Goal: Check status: Check status

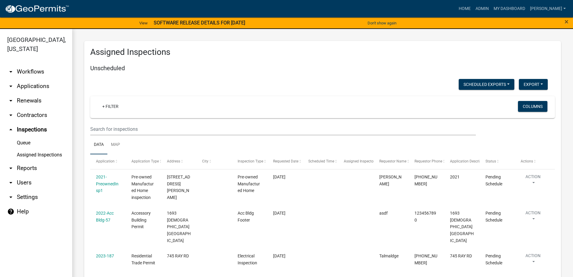
scroll to position [873, 0]
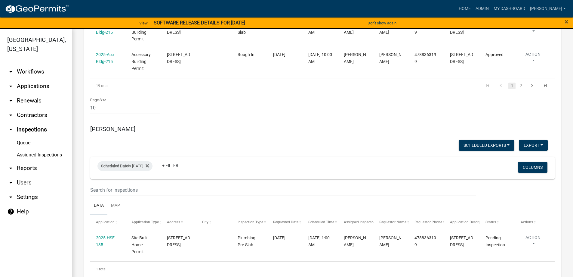
click at [36, 87] on link "arrow_drop_down Applications" at bounding box center [36, 86] width 72 height 14
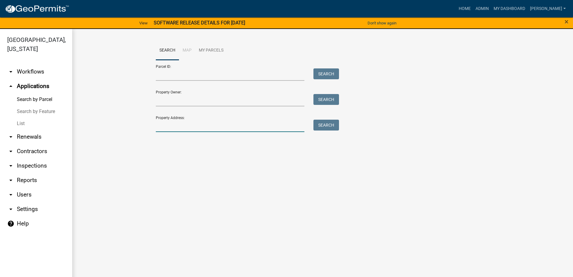
click at [182, 126] on input "Property Address:" at bounding box center [230, 126] width 149 height 12
type input "510"
click at [328, 126] on button "Search" at bounding box center [327, 125] width 26 height 11
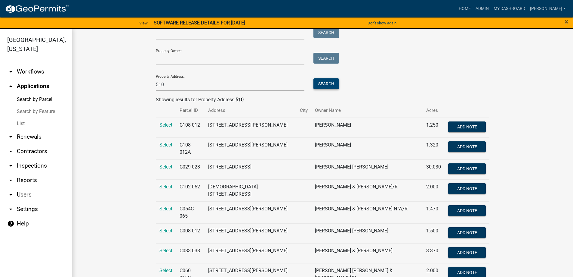
scroll to position [51, 0]
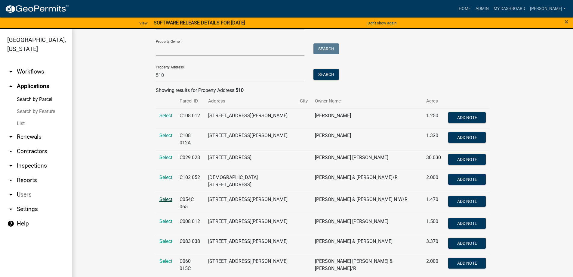
click at [165, 197] on span "Select" at bounding box center [166, 199] width 13 height 6
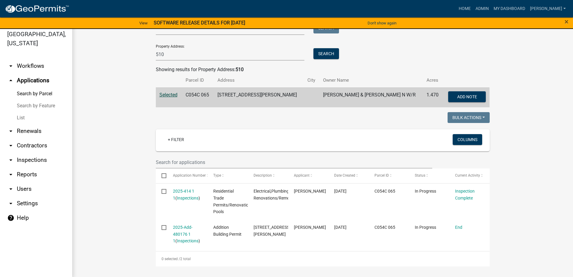
scroll to position [7, 0]
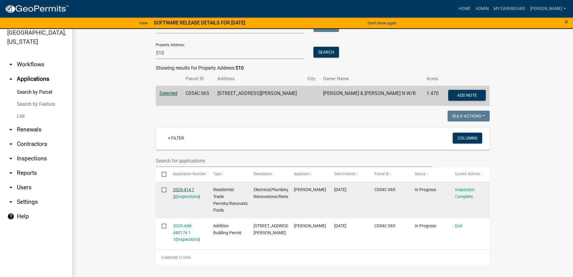
click at [186, 189] on link "2025-414 1 1" at bounding box center [183, 193] width 21 height 12
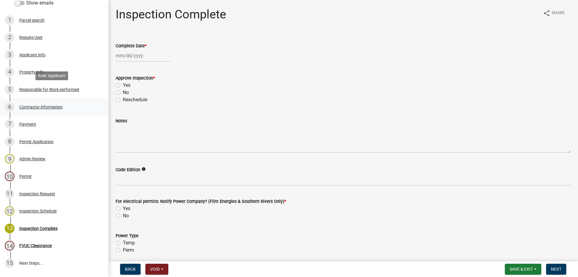
scroll to position [148, 0]
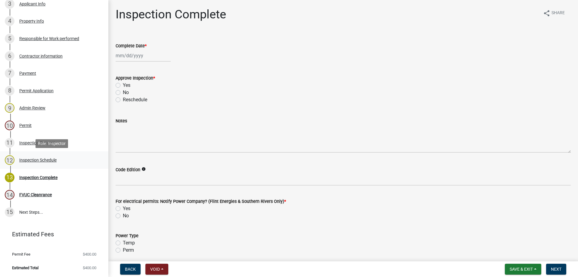
click at [53, 161] on div "Inspection Schedule" at bounding box center [37, 160] width 37 height 4
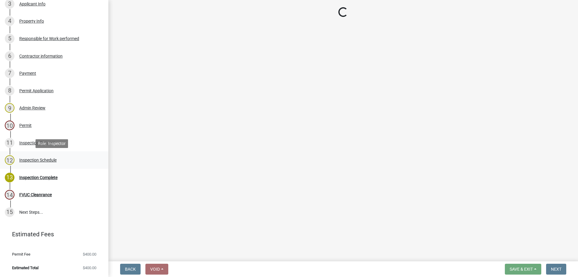
select select "a844a88f-ba44-4800-9e08-05e10520dbf6"
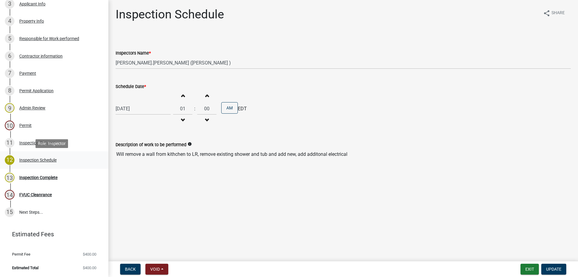
click at [48, 161] on div "Inspection Schedule" at bounding box center [37, 160] width 37 height 4
click at [159, 109] on div "[DATE]" at bounding box center [143, 108] width 55 height 12
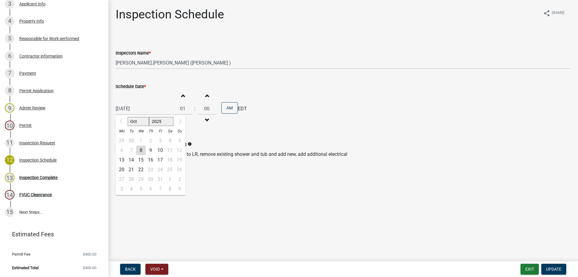
click at [151, 148] on div "9" at bounding box center [151, 150] width 10 height 10
type input "[DATE]"
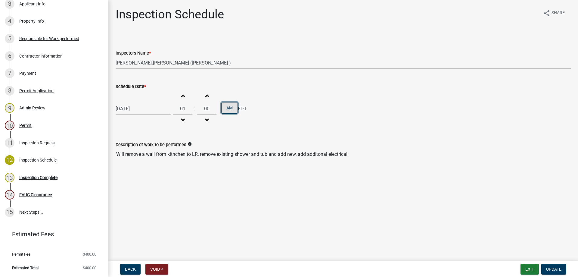
click at [230, 107] on button "AM" at bounding box center [229, 107] width 17 height 11
click at [181, 119] on span "button" at bounding box center [182, 120] width 3 height 5
type input "12"
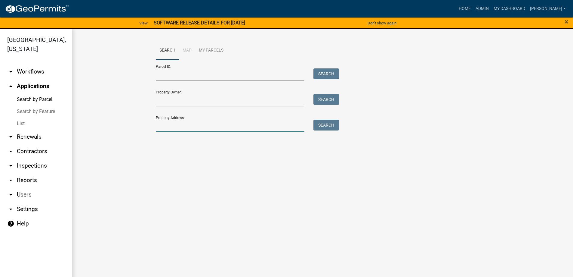
click at [184, 127] on input "Property Address:" at bounding box center [230, 126] width 149 height 12
type input "510"
click at [315, 120] on button "Search" at bounding box center [327, 125] width 26 height 11
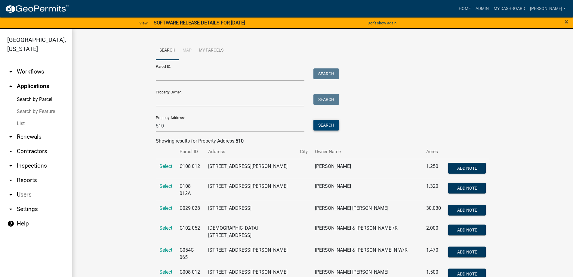
scroll to position [30, 0]
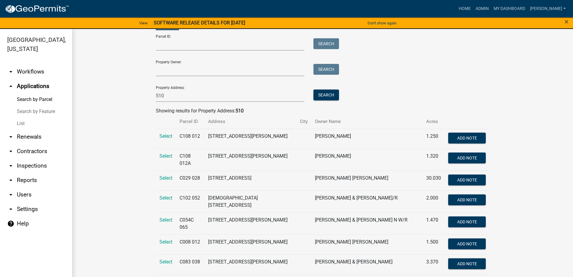
click at [166, 212] on td "Select" at bounding box center [166, 223] width 20 height 22
click at [167, 217] on span "Select" at bounding box center [166, 220] width 13 height 6
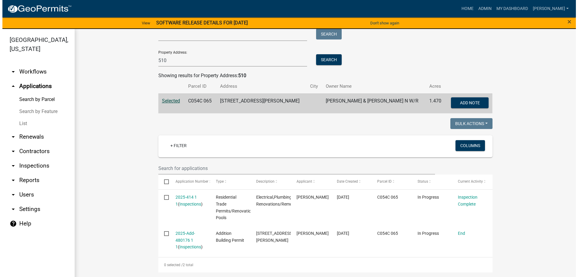
scroll to position [66, 0]
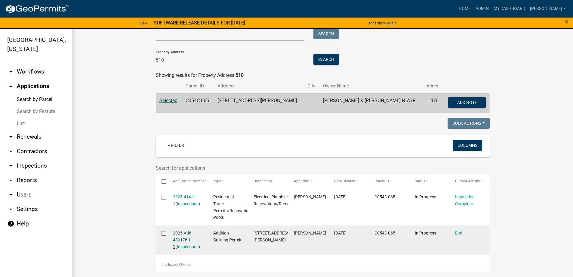
click at [188, 231] on link "2025-Add-480176 1 1" at bounding box center [183, 239] width 20 height 19
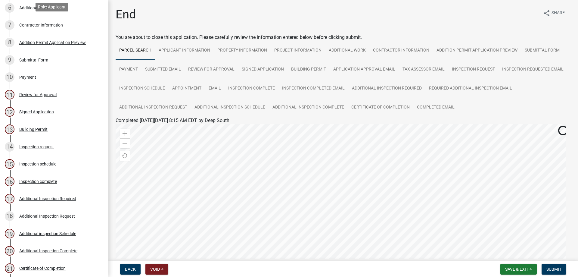
scroll to position [270, 0]
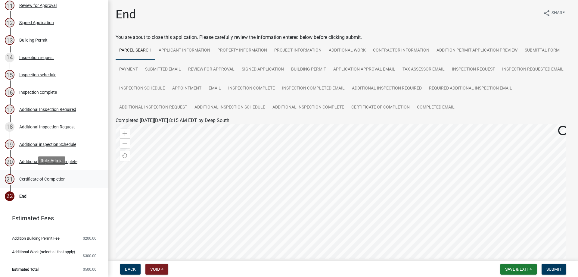
click at [50, 177] on div "Certificate of Completion" at bounding box center [42, 179] width 46 height 4
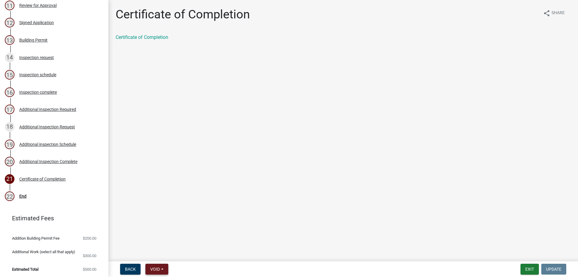
click at [164, 271] on button "Void" at bounding box center [156, 268] width 23 height 11
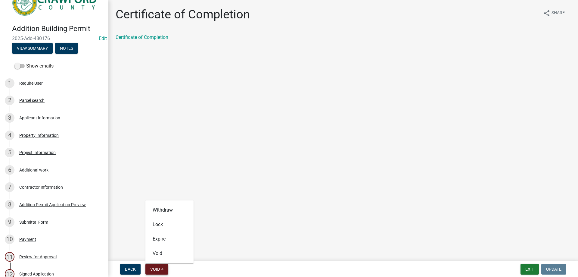
scroll to position [0, 0]
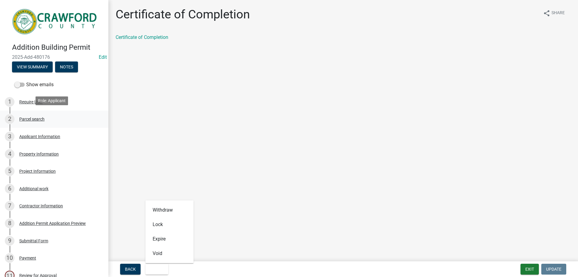
click at [38, 118] on div "Parcel search" at bounding box center [31, 119] width 25 height 4
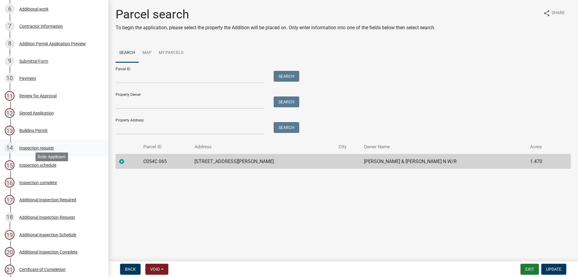
scroll to position [270, 0]
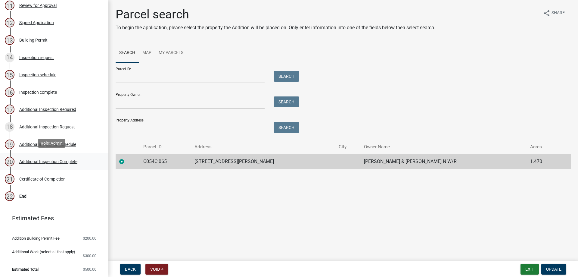
click at [38, 161] on div "Additional Inspection Complete" at bounding box center [48, 161] width 58 height 4
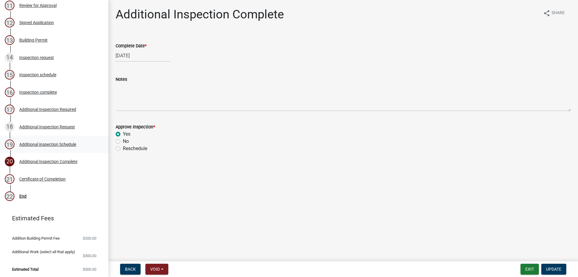
click at [40, 142] on div "Additional inspection Schedule" at bounding box center [47, 144] width 57 height 4
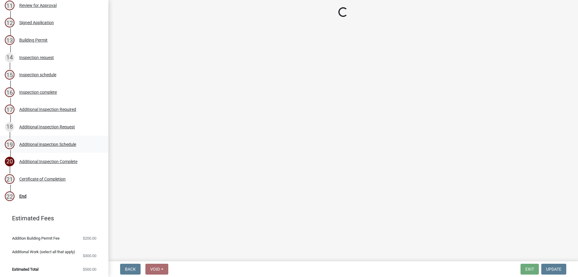
select select "3acdf11f-131c-438b-b450-ae4501c32128"
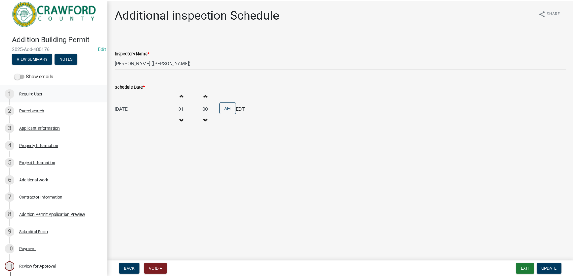
scroll to position [0, 0]
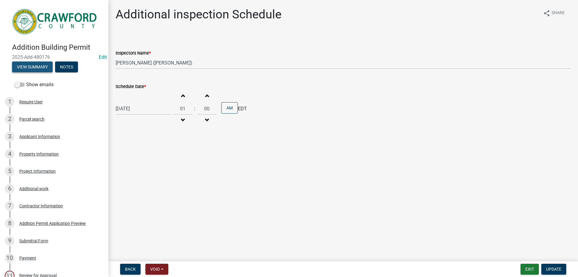
click at [40, 67] on button "View Summary" at bounding box center [32, 66] width 41 height 11
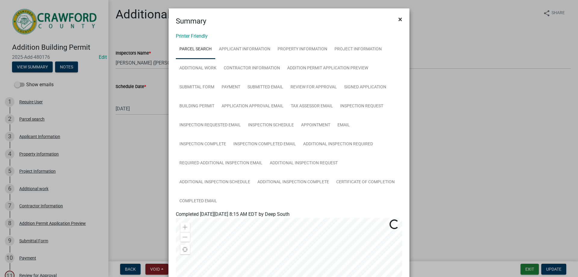
click at [398, 18] on span "×" at bounding box center [400, 19] width 4 height 8
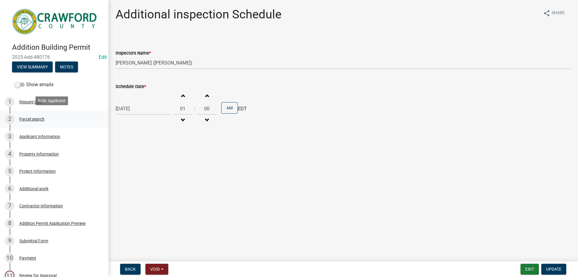
click at [38, 120] on div "Parcel search" at bounding box center [31, 119] width 25 height 4
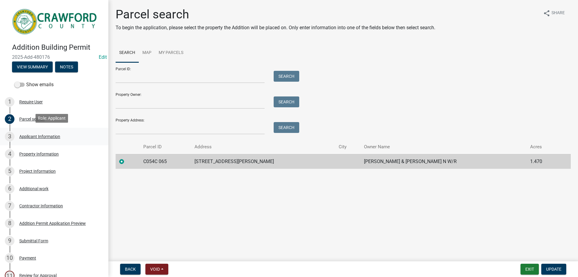
click at [35, 136] on div "Applicant Information" at bounding box center [39, 136] width 41 height 4
